Goal: Task Accomplishment & Management: Use online tool/utility

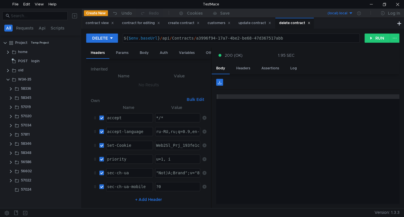
click at [293, 24] on div "delete contract" at bounding box center [294, 23] width 31 height 6
click at [9, 180] on clr-icon at bounding box center [11, 180] width 5 height 5
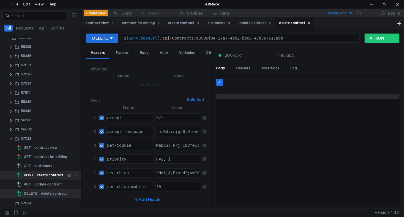
scroll to position [43, 0]
click at [52, 192] on div "delete contract" at bounding box center [54, 192] width 26 height 9
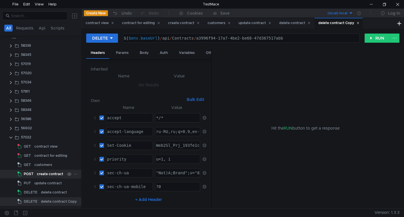
scroll to position [52, 0]
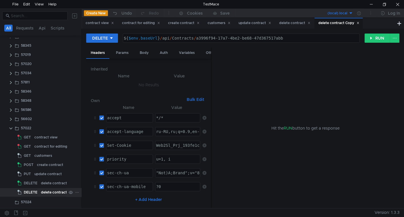
click at [49, 196] on div "delete contract Copy" at bounding box center [59, 192] width 36 height 9
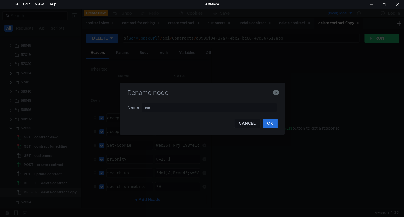
type input "ы"
type input "stages test"
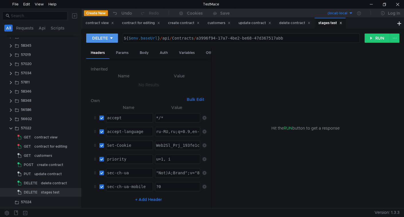
click at [106, 40] on div "DELETE" at bounding box center [100, 38] width 16 height 6
click at [104, 68] on li "PUT" at bounding box center [102, 68] width 32 height 9
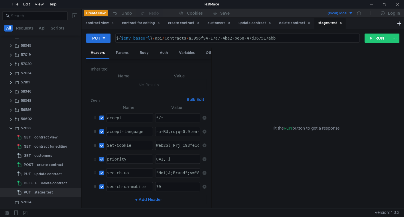
click at [157, 39] on div "${ $env . baseUrl } / api / Contracts / a3996f94-17a7-4be2-be68-47d367517abb" at bounding box center [237, 43] width 244 height 14
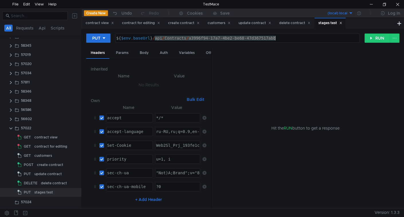
drag, startPoint x: 157, startPoint y: 39, endPoint x: 264, endPoint y: 43, distance: 106.4
click at [264, 43] on div "PUT ${$env.baseUrl}/api/Contracts/a3996f94-17a7-4be2-be68-47d367517abb ${ $env …" at bounding box center [243, 40] width 314 height 14
paste textarea "contracts"
click at [159, 40] on div "${ $env . baseUrl } / api / Contracts / a3996f94-17a7-4be2-be68-47d367517abb" at bounding box center [237, 43] width 244 height 14
drag, startPoint x: 159, startPoint y: 40, endPoint x: 274, endPoint y: 40, distance: 115.0
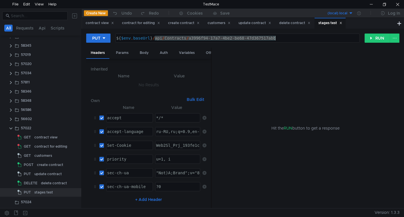
click at [274, 40] on div "${ $env . baseUrl } / api / Contracts / a3996f94-17a7-4be2-be68-47d367517abb" at bounding box center [237, 43] width 244 height 14
paste textarea "contracts"
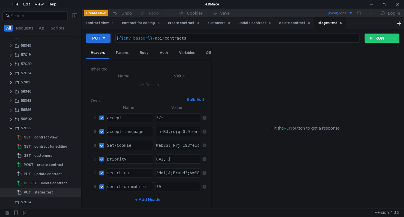
click at [210, 41] on div "${ $env . baseUrl } / api / contracts" at bounding box center [237, 43] width 244 height 14
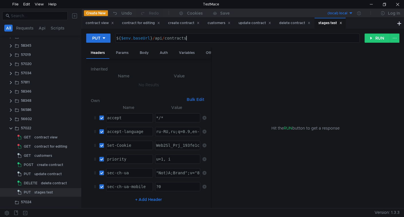
paste textarea "calendar-plan"
click at [189, 38] on div "${ $env . baseUrl } / api / contracts // calendar-plan" at bounding box center [237, 43] width 244 height 14
paste textarea "6df2a42c-28c1-4cfc-ac9d-c89cb7c52837"
type textarea "${$env.baseUrl}/api/contracts/6df2a42c-28c1-4cfc-ac9d-c89cb7c52837/calendar-plan"
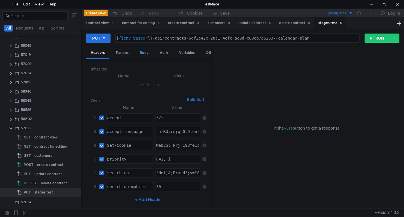
click at [144, 51] on div "Body" at bounding box center [144, 53] width 18 height 11
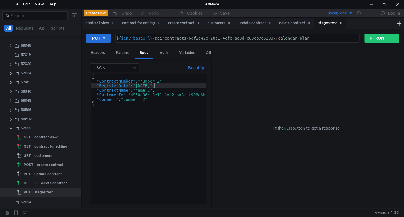
click at [155, 88] on div "{ "ContractNumber" : "number 2" , "RegisterDate" : "2022-02-03" , "ContractName…" at bounding box center [158, 143] width 135 height 138
type textarea ""Comment": "comment 2" }"
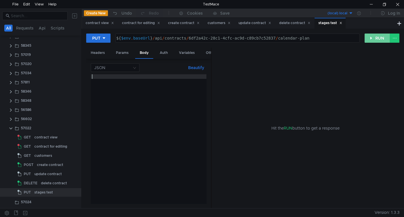
drag, startPoint x: 376, startPoint y: 37, endPoint x: 372, endPoint y: 42, distance: 6.1
click at [377, 37] on button "RUN" at bounding box center [378, 38] width 26 height 9
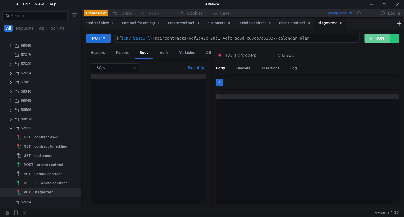
click at [376, 41] on button "RUN" at bounding box center [378, 38] width 26 height 9
click at [377, 35] on button "RUN" at bounding box center [378, 38] width 26 height 9
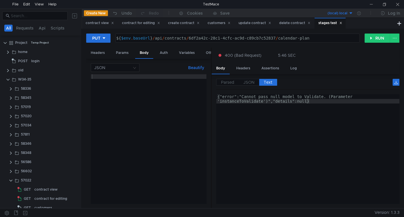
scroll to position [0, 5]
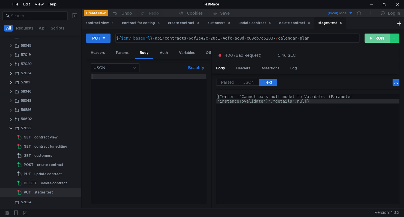
click at [375, 38] on button "RUN" at bounding box center [378, 38] width 26 height 9
click at [132, 85] on div at bounding box center [149, 143] width 116 height 138
type textarea "{}"
click at [377, 35] on button "RUN" at bounding box center [378, 38] width 26 height 9
click at [95, 77] on div "{ }" at bounding box center [149, 143] width 116 height 138
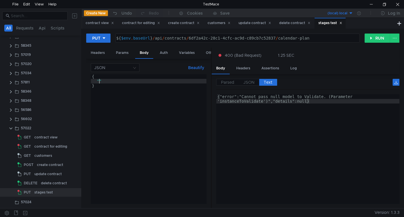
scroll to position [0, 0]
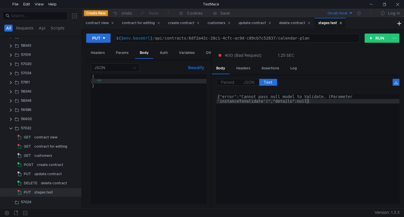
click at [122, 81] on div "{ "" }" at bounding box center [149, 143] width 116 height 138
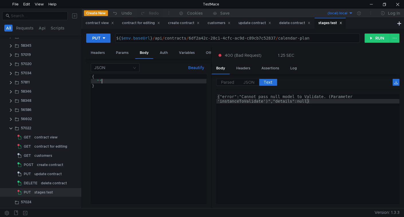
type textarea """
type textarea "{"
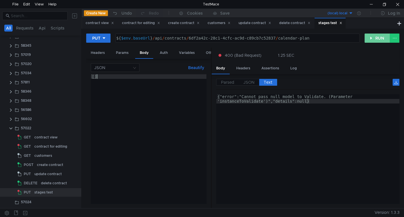
click at [383, 38] on button "RUN" at bounding box center [378, 38] width 26 height 9
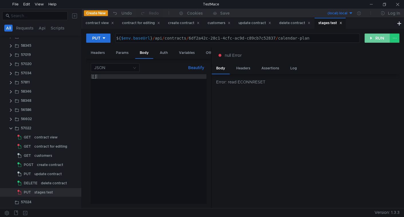
click at [374, 37] on button "RUN" at bounding box center [378, 38] width 26 height 9
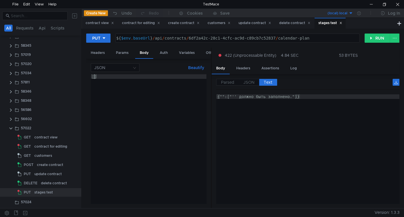
click at [94, 76] on div "[ ]" at bounding box center [149, 143] width 116 height 138
type textarea "["
type textarea "{"
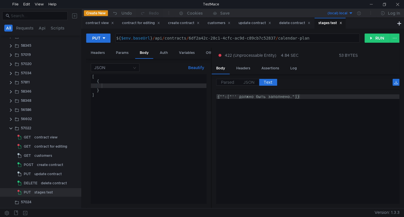
click at [102, 85] on div "[ { } ]" at bounding box center [149, 143] width 116 height 138
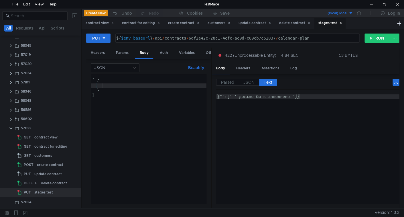
scroll to position [0, 1]
paste textarea "ItemNumber""
type textarea ""ItemNumber": 1,"
click at [380, 38] on button "RUN" at bounding box center [378, 38] width 26 height 9
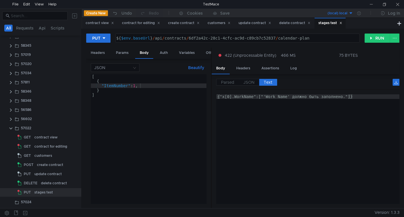
click at [343, 23] on icon at bounding box center [341, 22] width 3 height 3
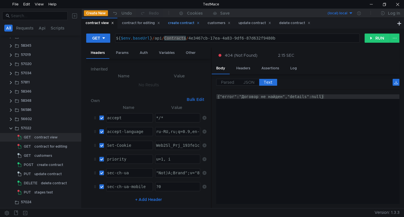
click at [181, 24] on div "create contract" at bounding box center [184, 23] width 32 height 6
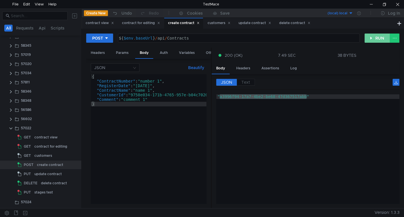
click at [377, 39] on button "RUN" at bounding box center [378, 38] width 26 height 9
type textarea ""41c2af11-6400-4b3e-83e8-2efe7d305837""
drag, startPoint x: 221, startPoint y: 96, endPoint x: 306, endPoint y: 96, distance: 84.9
click at [306, 96] on div ""41c2af11-6400-4b3e-83e8-2efe7d305837"" at bounding box center [307, 153] width 183 height 119
click at [98, 23] on div "contract view" at bounding box center [100, 23] width 28 height 6
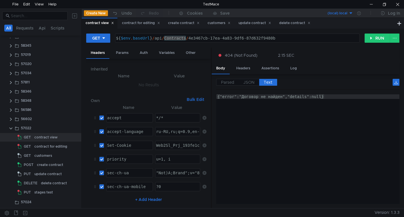
click at [192, 38] on div "${ $env . baseUrl } / api / Contracts / 4e3467cb-17ea-4a83-9df6-87d632f9480b" at bounding box center [237, 43] width 244 height 14
drag, startPoint x: 192, startPoint y: 38, endPoint x: 263, endPoint y: 40, distance: 70.6
click at [263, 40] on div "${ $env . baseUrl } / api / Contracts / 4e3467cb-17ea-4a83-9df6-87d632f9480b" at bounding box center [237, 43] width 244 height 14
paste textarea "1c2af11-6400-4b3e-83e8-2efe7d305837"
type textarea "${$env.baseUrl}/api/Contracts/41c2af11-6400-4b3e-83e8-2efe7d305837"
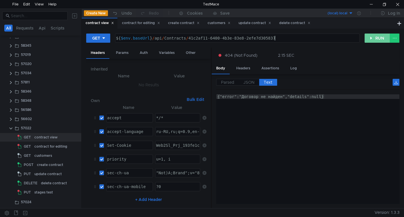
click at [376, 39] on button "RUN" at bounding box center [378, 38] width 26 height 9
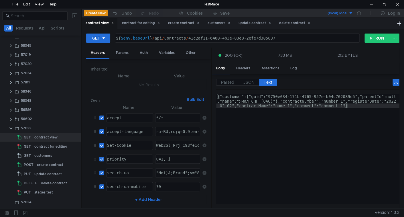
drag, startPoint x: 248, startPoint y: 84, endPoint x: 248, endPoint y: 97, distance: 13.8
click at [248, 84] on span "JSON" at bounding box center [249, 82] width 11 height 5
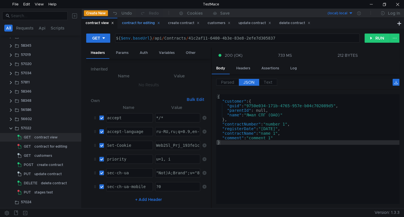
click at [148, 26] on div "contract for editing" at bounding box center [141, 23] width 38 height 6
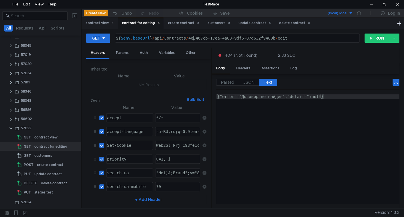
click at [193, 39] on div "${ $env . baseUrl } / api / Contracts / 4e3467cb-17ea-4a83-9df6-87d632f9480b / …" at bounding box center [237, 43] width 244 height 14
drag, startPoint x: 193, startPoint y: 39, endPoint x: 255, endPoint y: 41, distance: 61.1
click at [255, 41] on div "${ $env . baseUrl } / api / Contracts / 4e3467cb-17ea-4a83-9df6-87d632f9480b / …" at bounding box center [237, 43] width 244 height 14
paste textarea "1c2af11-6400-4b3e-83e8-2efe7d305837"
type textarea "${$env.baseUrl}/api/Contracts/41c2af11-6400-4b3e-83e8-2efe7d305837/edit"
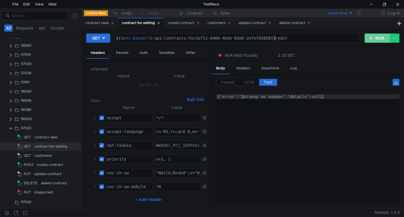
click at [380, 38] on button "RUN" at bounding box center [378, 38] width 26 height 9
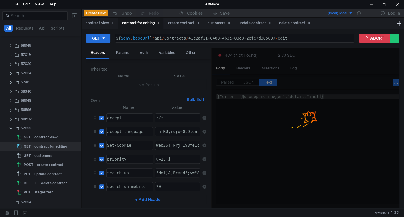
click at [251, 84] on app-response-section "404 (Not Found) 2.33 SEC Body Headers Assertions Log Parsed JSON Text {} error …" at bounding box center [306, 128] width 188 height 161
click at [251, 84] on span "JSON" at bounding box center [249, 82] width 11 height 5
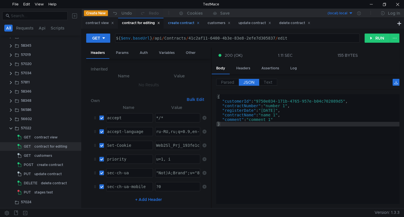
click at [179, 25] on div "create contract" at bounding box center [184, 23] width 32 height 6
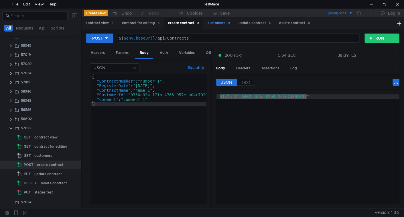
click at [218, 22] on div "customers" at bounding box center [219, 23] width 23 height 6
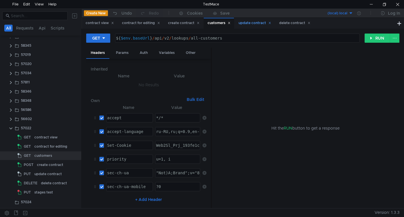
click at [249, 24] on div "update contract" at bounding box center [255, 23] width 33 height 6
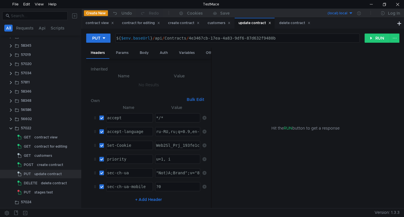
click at [196, 38] on div "${ $env . baseUrl } / api / Contracts / 4e3467cb-17ea-4a83-9df6-87d632f9480b" at bounding box center [237, 43] width 244 height 14
drag, startPoint x: 196, startPoint y: 38, endPoint x: 266, endPoint y: 40, distance: 70.8
click at [269, 39] on div "${ $env . baseUrl } / api / Contracts / 4e3467cb-17ea-4a83-9df6-87d632f9480b" at bounding box center [237, 43] width 244 height 14
paste textarea "1c2af11-6400-4b3e-83e8-2efe7d305837"
type textarea "${$env.baseUrl}/api/Contracts/41c2af11-6400-4b3e-83e8-2efe7d305837"
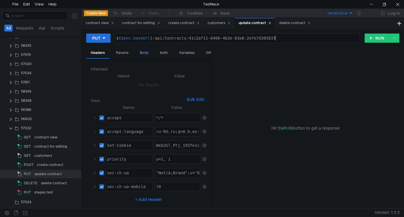
click at [142, 50] on div "Body" at bounding box center [144, 53] width 18 height 11
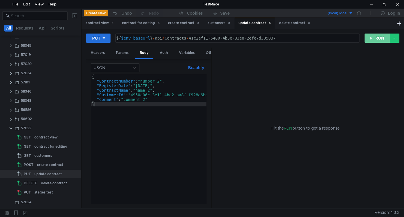
click at [378, 40] on button "RUN" at bounding box center [378, 38] width 26 height 9
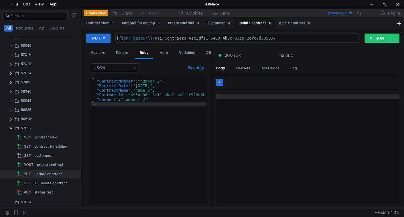
click at [202, 37] on div "${ $env . baseUrl } / api / Contracts / 41c2af11-6400-4b3e-83e8-2efe7d305837" at bounding box center [237, 43] width 244 height 14
drag, startPoint x: 202, startPoint y: 37, endPoint x: 267, endPoint y: 30, distance: 65.8
click at [267, 30] on div "PUT ${$env.baseUrl}/api/Contracts/41c2af11-6400-4b3e-83e8-2efe7d305837 ${ $env …" at bounding box center [243, 118] width 323 height 179
click at [286, 21] on div "delete contract" at bounding box center [294, 23] width 31 height 6
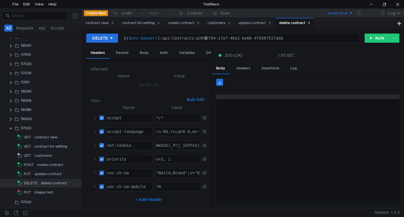
click at [206, 37] on div "${ $env . baseUrl } / api / Contracts / a3996f94-17a7-4be2-be68-47d367517abb" at bounding box center [241, 43] width 237 height 14
drag, startPoint x: 206, startPoint y: 37, endPoint x: 261, endPoint y: 36, distance: 54.5
click at [261, 36] on div "${ $env . baseUrl } / api / Contracts / a3996f94-17a7-4be2-be68-47d367517abb" at bounding box center [241, 43] width 237 height 14
click at [200, 42] on div "${ $env . baseUrl } / api / Contracts / a3996f94-17a7-4be2-be68-47d367517abb" at bounding box center [241, 38] width 236 height 9
click at [199, 37] on div "${ $env . baseUrl } / api / Contracts / a3996f94-17a7-4be2-be68-47d367517abb" at bounding box center [241, 43] width 237 height 14
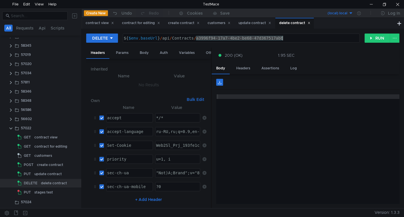
drag, startPoint x: 199, startPoint y: 37, endPoint x: 334, endPoint y: 32, distance: 135.1
click at [273, 32] on div "DELETE ${$env.baseUrl}/api/Contracts/a3996f94-17a7-4be2-be68-47d367517abb ${ $e…" at bounding box center [243, 118] width 323 height 179
paste textarea "00000000-0000-0000-0000-000000000000"
click at [379, 36] on button "RUN" at bounding box center [378, 38] width 26 height 9
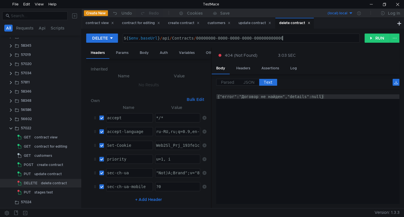
click at [295, 38] on div "${ $env . baseUrl } / api / Contracts / 00000000-0000-0000-0000-000000000000" at bounding box center [241, 43] width 237 height 14
type textarea "${$env.baseUrl}/api/Contracts/a3996f94-17a7-4be2-be68-47d367517abb"
click at [255, 21] on div "update contract" at bounding box center [255, 23] width 33 height 6
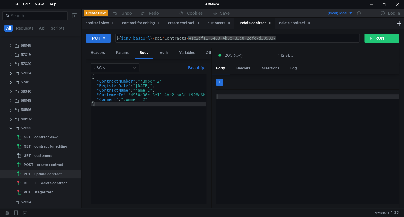
click at [286, 40] on div "${ $env . baseUrl } / api / Contracts / 41c2af11-6400-4b3e-83e8-2efe7d305837" at bounding box center [238, 38] width 244 height 9
click at [197, 38] on div "${ $env . baseUrl } / api / Contracts / 41c2af11-6400-4b3e-83e8-2efe7d305837" at bounding box center [237, 43] width 244 height 14
drag, startPoint x: 197, startPoint y: 38, endPoint x: 269, endPoint y: 38, distance: 71.7
click at [269, 38] on div "${ $env . baseUrl } / api / Contracts / 41c2af11-6400-4b3e-83e8-2efe7d305837" at bounding box center [237, 43] width 244 height 14
paste textarea "00000000-0000-0000-0000-000000000000"
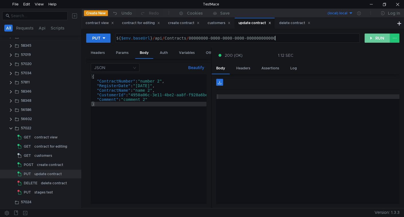
click at [378, 34] on button "RUN" at bounding box center [378, 38] width 26 height 9
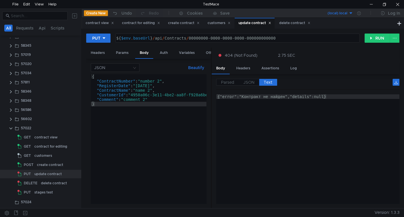
click at [283, 36] on div "${ $env . baseUrl } / api / Contracts / 00000000-0000-0000-0000-000000000000" at bounding box center [237, 43] width 244 height 14
type textarea "${$env.baseUrl}/api/Contracts/41c2af11-6400-4b3e-83e8-2efe7d305837"
click at [292, 20] on div "delete contract" at bounding box center [294, 23] width 31 height 6
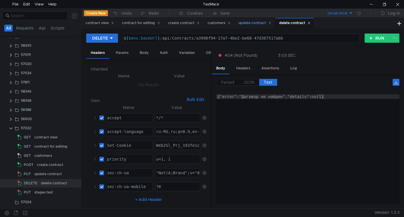
click at [254, 20] on div "update contract" at bounding box center [255, 23] width 33 height 6
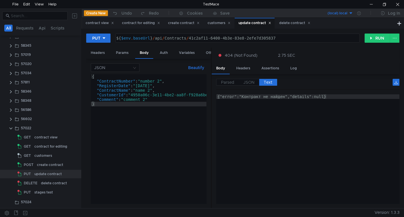
click at [199, 38] on div "${ $env . baseUrl } / api / Contracts / 41c2af11-6400-4b3e-83e8-2efe7d305837" at bounding box center [237, 43] width 244 height 14
drag, startPoint x: 199, startPoint y: 38, endPoint x: 292, endPoint y: 32, distance: 93.3
click at [268, 42] on div "${ $env . baseUrl } / api / Contracts / 41c2af11-6400-4b3e-83e8-2efe7d305837" at bounding box center [237, 43] width 244 height 14
click at [293, 21] on div "delete contract" at bounding box center [294, 23] width 31 height 6
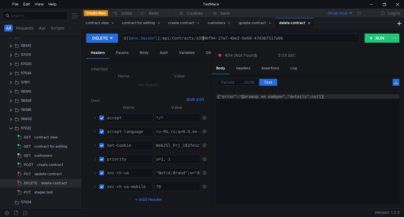
click at [203, 39] on div "${ $env . baseUrl } / api / Contracts / a3996f94-17a7-4be2-be68-47d367517abb" at bounding box center [241, 43] width 237 height 14
drag, startPoint x: 203, startPoint y: 39, endPoint x: 322, endPoint y: 36, distance: 119.0
click at [268, 38] on div "${ $env . baseUrl } / api / Contracts / a3996f94-17a7-4be2-be68-47d367517abb" at bounding box center [241, 43] width 237 height 14
paste textarea "41c2af11-6400-4b3e-83e8-2efe7d305837"
type textarea "${$env.baseUrl}/api/Contracts/41c2af11-6400-4b3e-83e8-2efe7d305837"
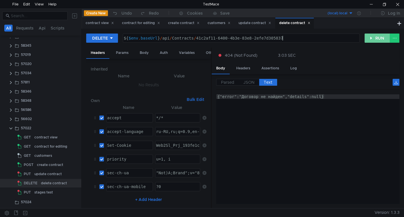
click at [378, 38] on button "RUN" at bounding box center [378, 38] width 26 height 9
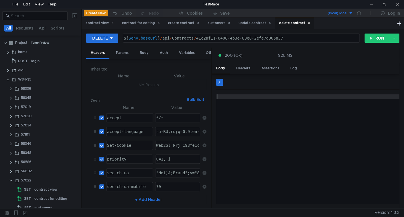
scroll to position [52, 0]
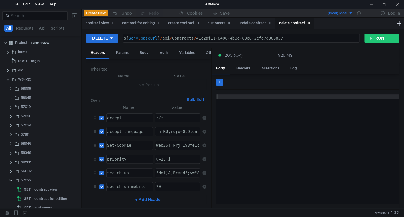
scroll to position [52, 0]
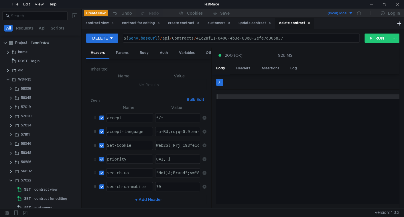
scroll to position [52, 0]
